Goal: Task Accomplishment & Management: Manage account settings

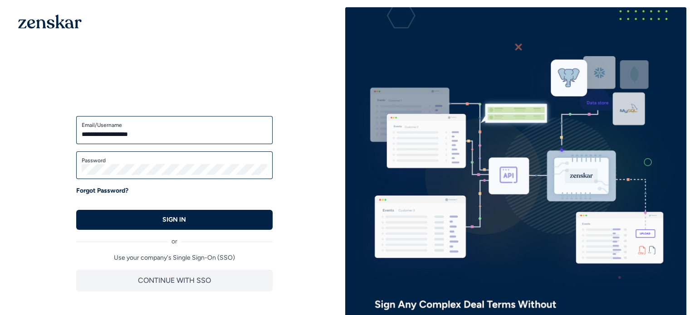
click at [201, 221] on button "SIGN IN" at bounding box center [174, 220] width 196 height 20
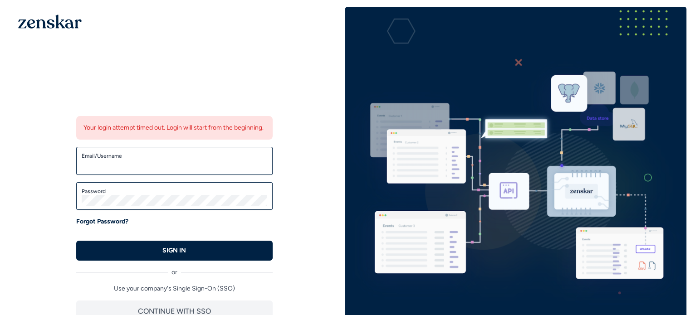
type input "**********"
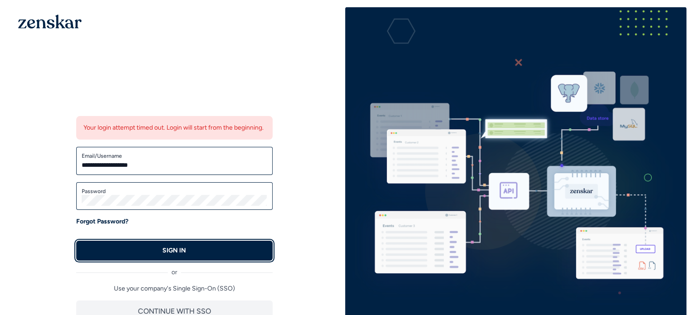
click at [192, 256] on button "SIGN IN" at bounding box center [174, 251] width 196 height 20
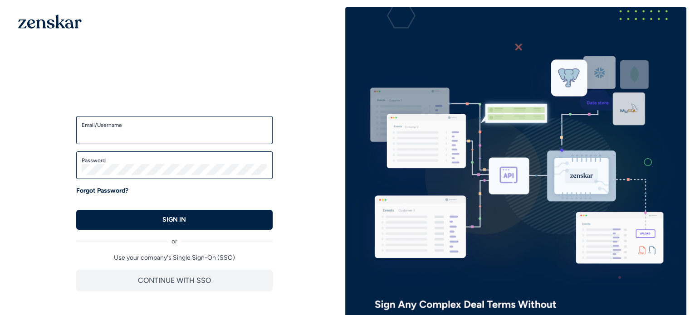
type input "**********"
